Goal: Task Accomplishment & Management: Complete application form

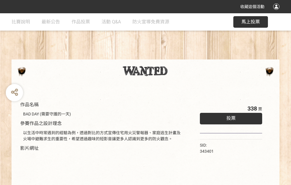
click at [277, 12] on div "收藏這個活動" at bounding box center [145, 6] width 291 height 13
click at [180, 57] on div "作品名稱 BAD DAY (需要守護的一天) 參賽作品之設計理念 以生活中時常遇到的經驗為例，透過對比的方式宣傳住宅用火災警報器、家庭逃生計畫及火場中避難求生…" at bounding box center [145, 134] width 291 height 242
click at [230, 117] on span "投票" at bounding box center [230, 117] width 9 height 5
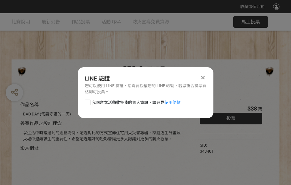
click at [87, 101] on div at bounding box center [88, 102] width 6 height 6
checkbox input "true"
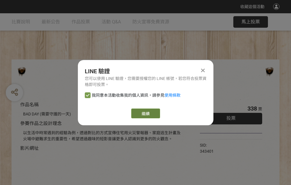
click at [145, 113] on link "繼續" at bounding box center [145, 113] width 29 height 10
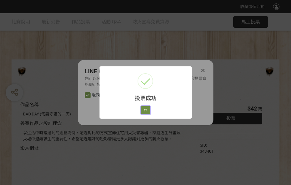
click at [144, 109] on button "好" at bounding box center [145, 110] width 9 height 8
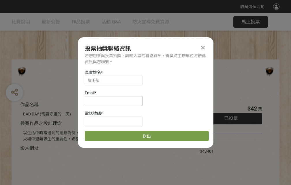
click at [115, 101] on input at bounding box center [114, 101] width 58 height 10
type input "[EMAIL_ADDRESS][DOMAIN_NAME]"
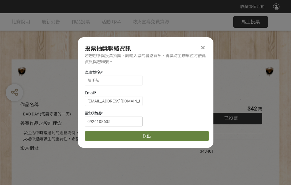
type input "0926108635"
click at [101, 134] on button "送出" at bounding box center [147, 136] width 124 height 10
